Goal: Task Accomplishment & Management: Use online tool/utility

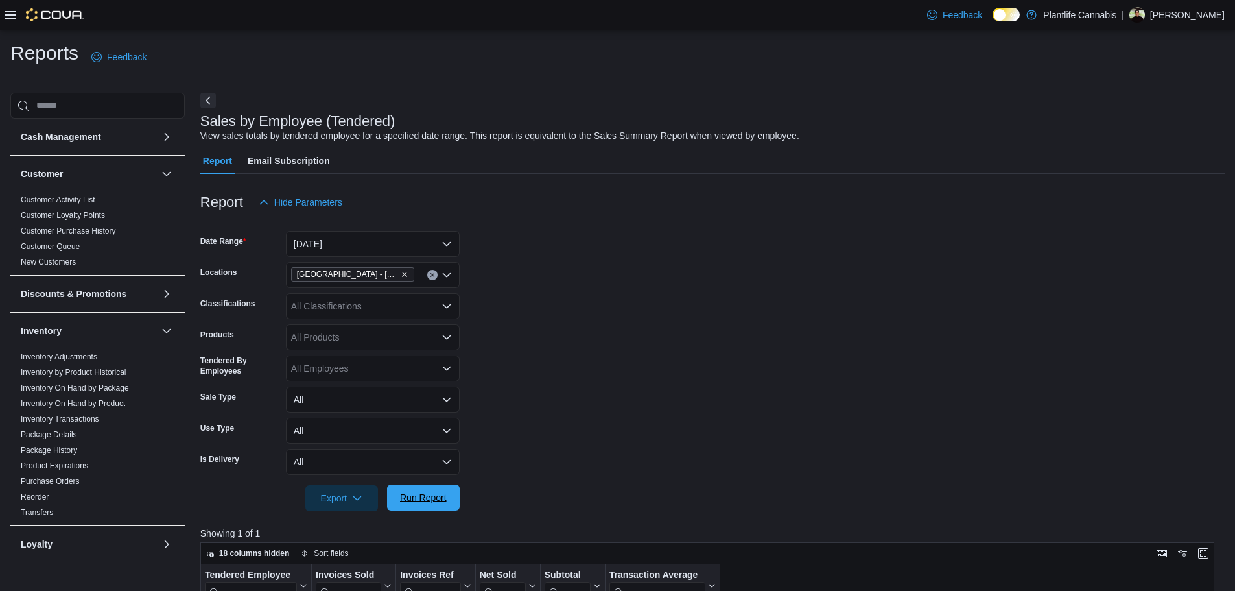
click at [436, 499] on span "Run Report" at bounding box center [423, 497] width 47 height 13
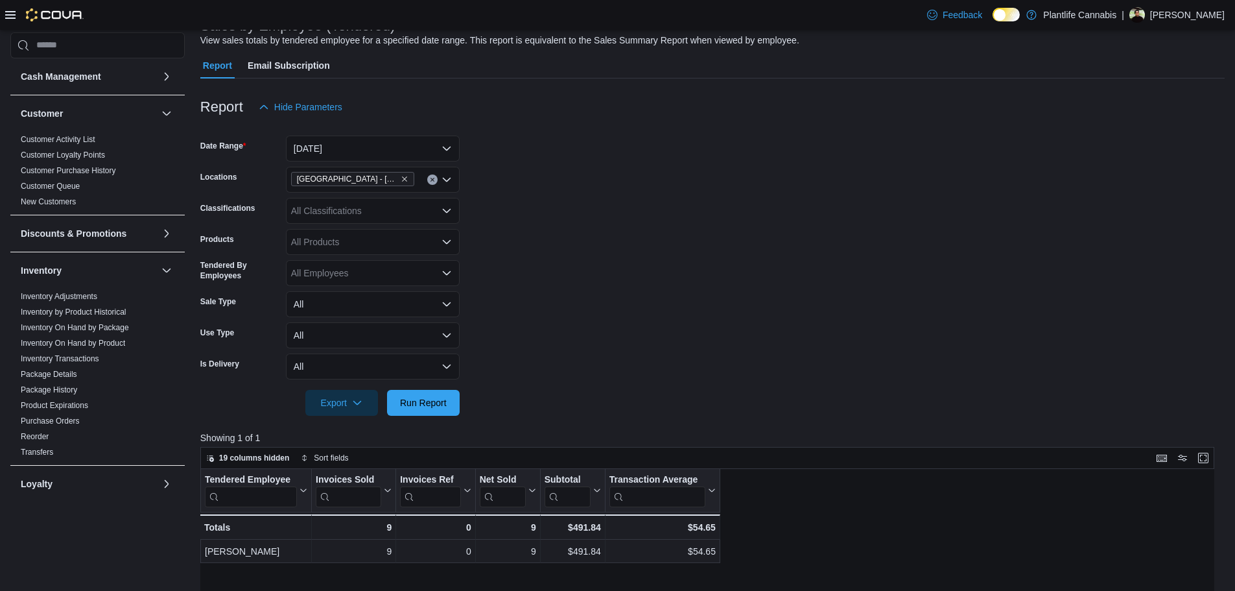
scroll to position [194, 0]
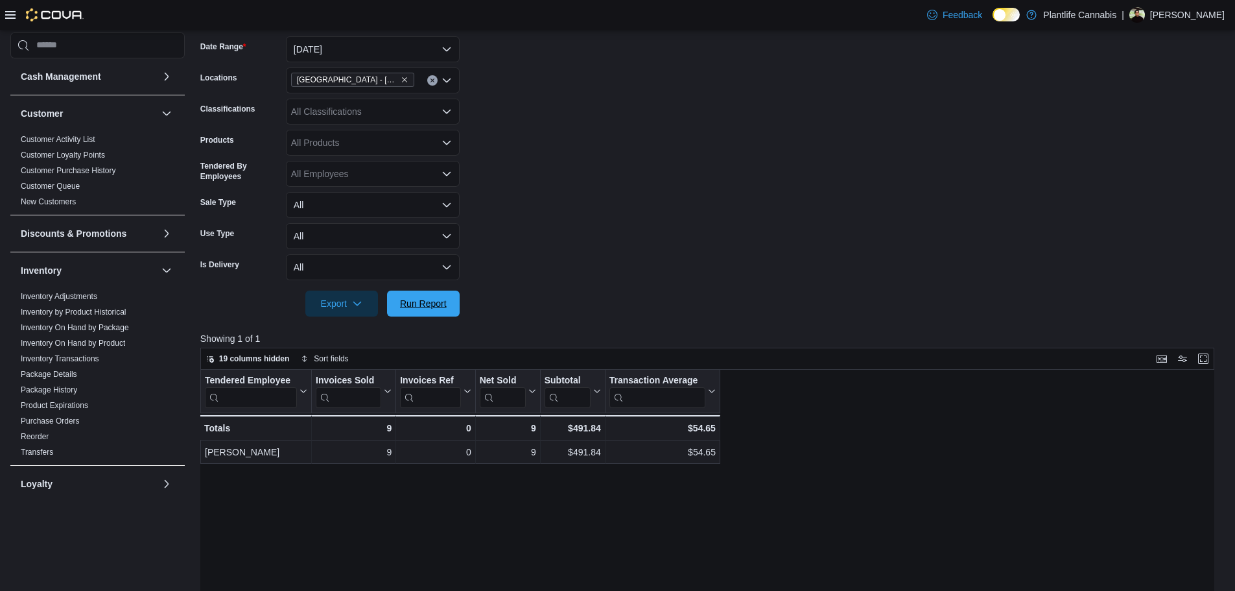
click at [424, 300] on span "Run Report" at bounding box center [423, 303] width 47 height 13
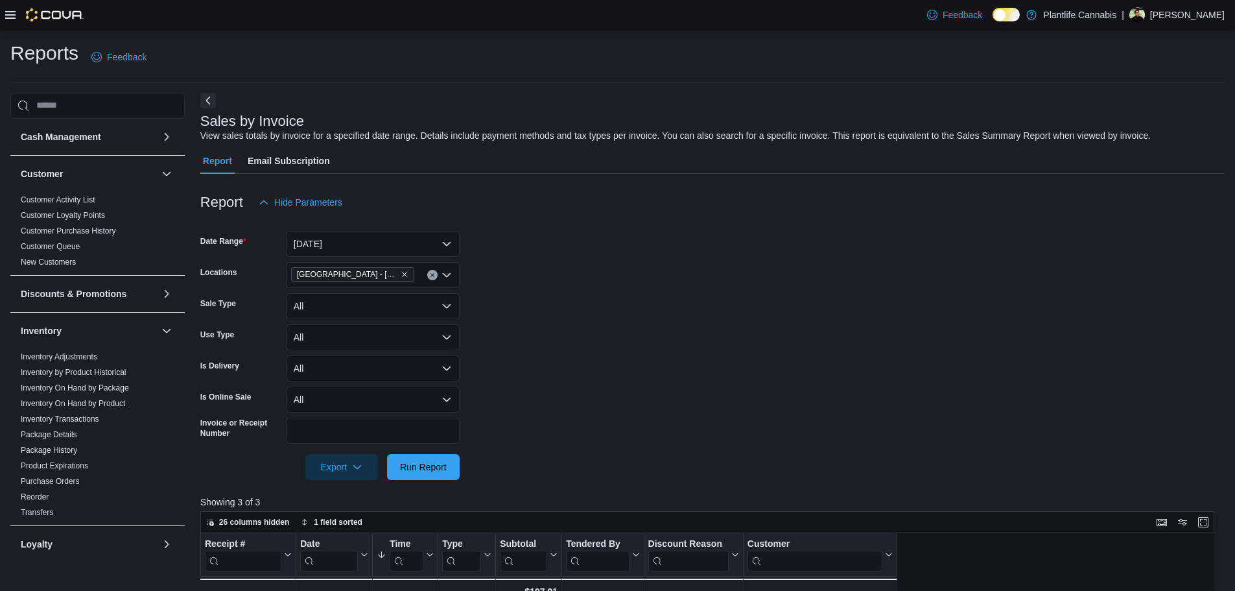
scroll to position [259, 0]
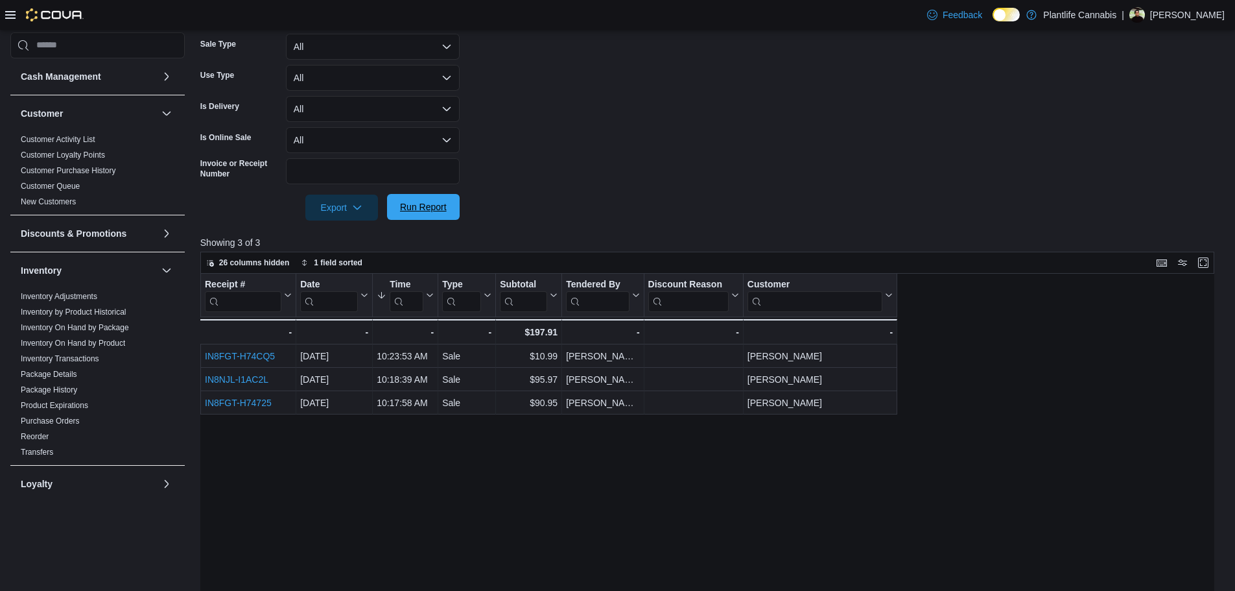
click at [419, 206] on span "Run Report" at bounding box center [423, 206] width 47 height 13
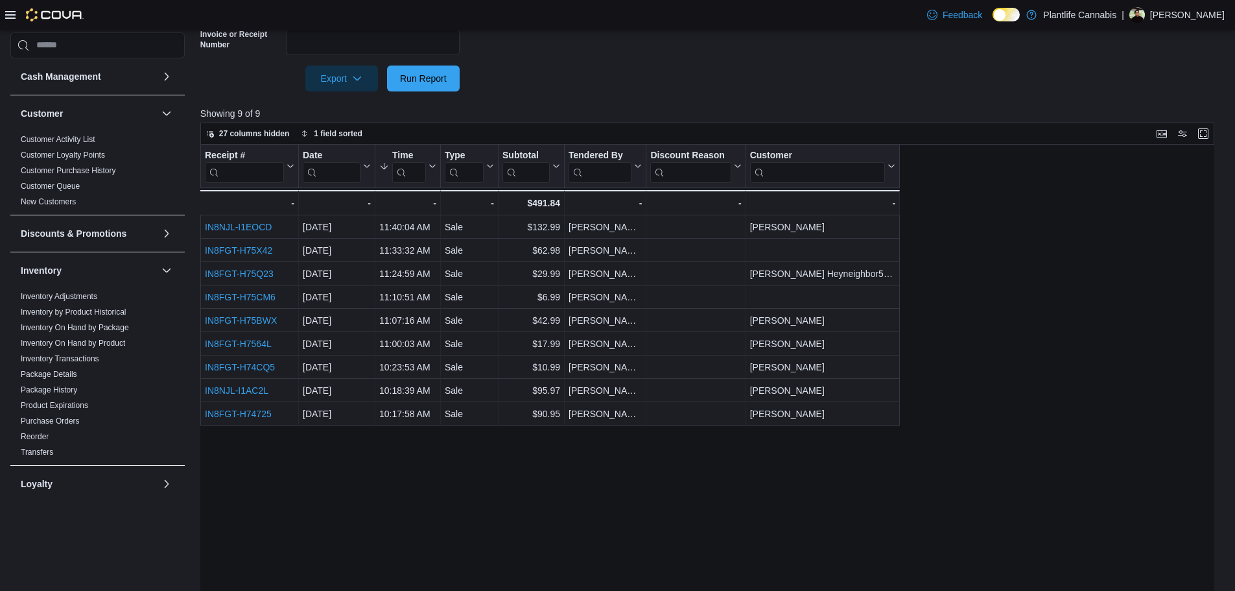
scroll to position [389, 0]
drag, startPoint x: 752, startPoint y: 59, endPoint x: 735, endPoint y: 77, distance: 25.2
click at [752, 59] on div at bounding box center [712, 59] width 1024 height 10
